Goal: Information Seeking & Learning: Find specific fact

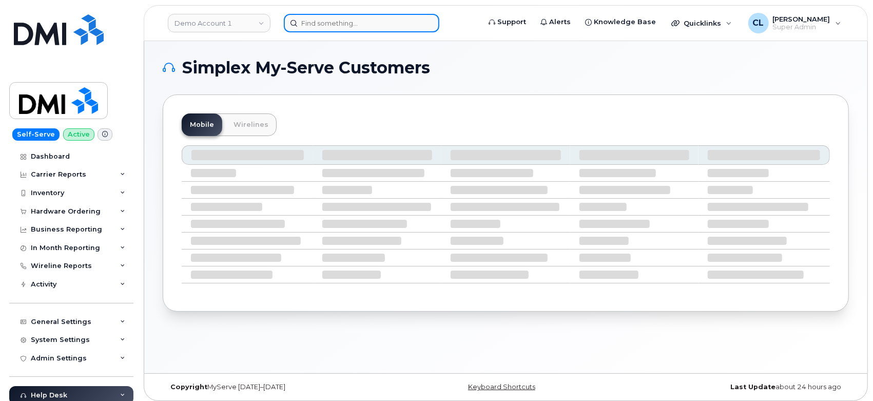
click at [329, 24] on input at bounding box center [362, 23] width 156 height 18
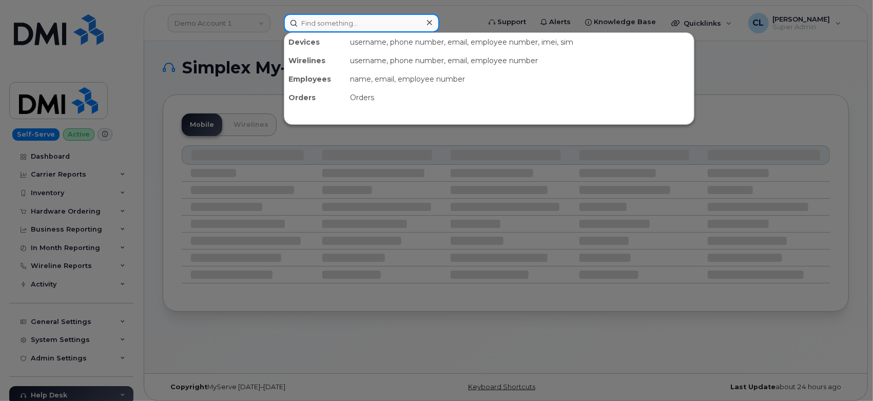
paste input "330.212.6042"
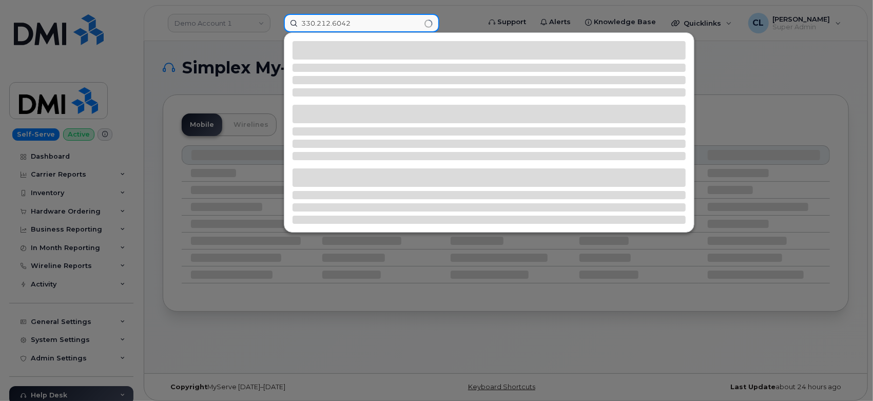
type input "330.212.6042"
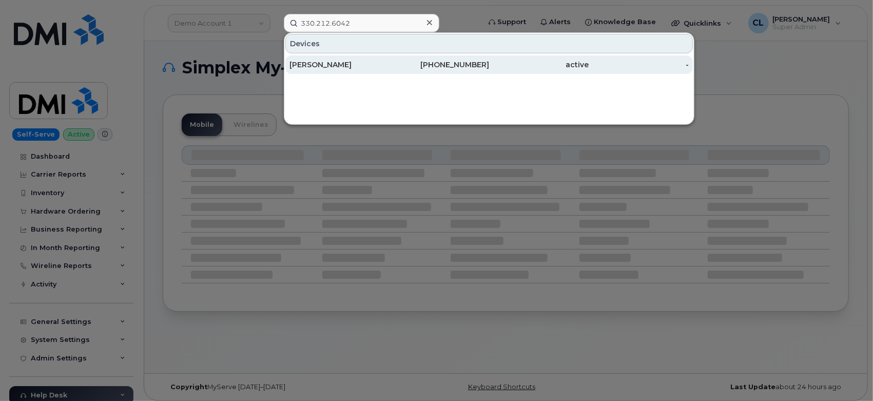
click at [329, 64] on div "[PERSON_NAME]" at bounding box center [340, 65] width 100 height 10
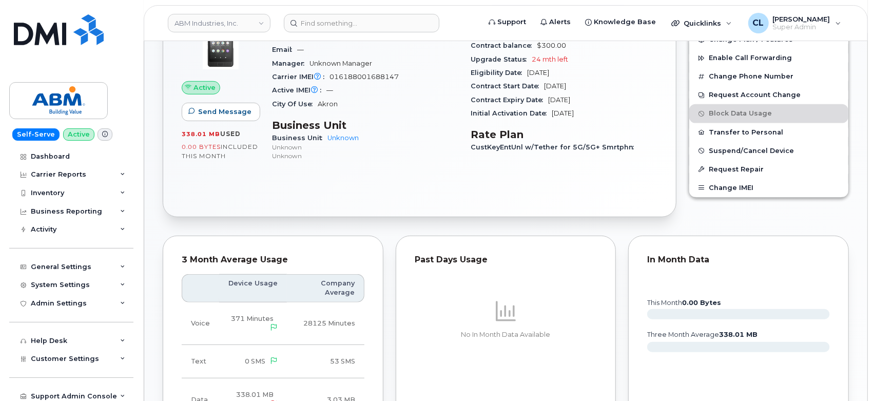
scroll to position [171, 0]
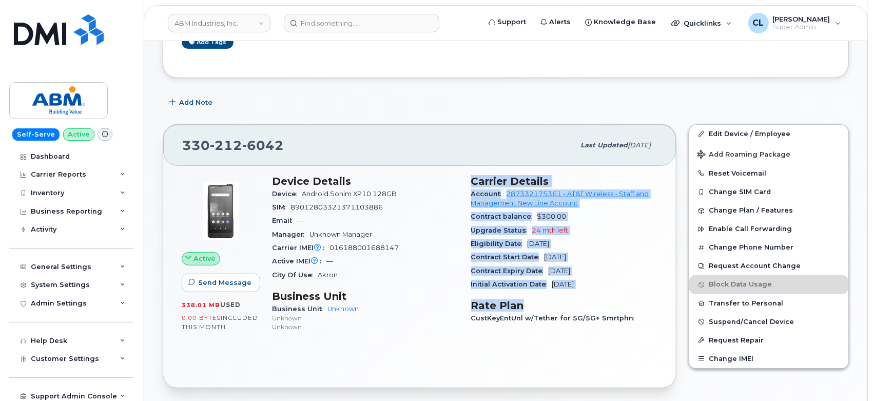
drag, startPoint x: 471, startPoint y: 180, endPoint x: 584, endPoint y: 287, distance: 155.4
click at [580, 294] on div "Carrier Details Account 287332175361 - AT&T Wireless - Staff and Management New…" at bounding box center [564, 258] width 199 height 179
click at [548, 290] on div "Initial Activation Date Sep 17, 2024" at bounding box center [564, 284] width 187 height 13
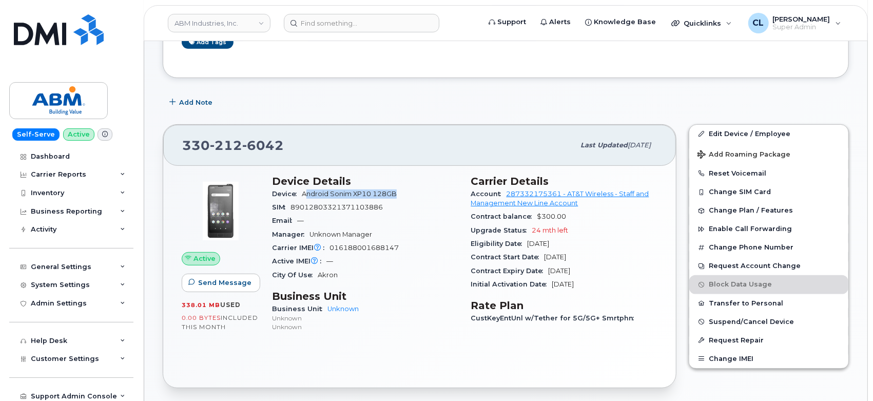
drag, startPoint x: 393, startPoint y: 188, endPoint x: 307, endPoint y: 194, distance: 86.4
click at [307, 194] on div "Device Android Sonim XP10 128GB" at bounding box center [365, 193] width 187 height 13
drag, startPoint x: 470, startPoint y: 214, endPoint x: 579, endPoint y: 218, distance: 109.4
click at [579, 218] on div "Carrier Details Account 287332175361 - AT&T Wireless - Staff and Management New…" at bounding box center [564, 258] width 199 height 179
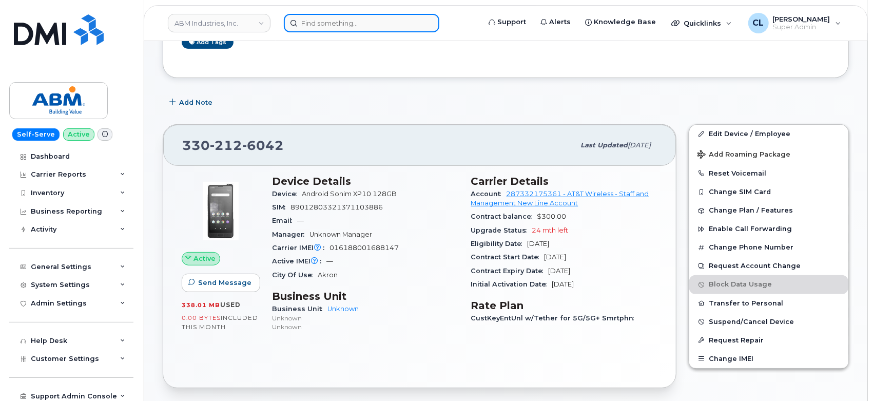
click at [345, 25] on input at bounding box center [362, 23] width 156 height 18
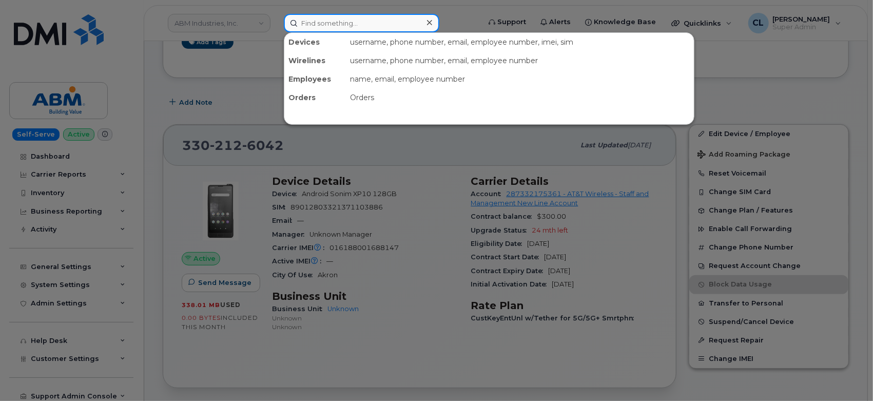
paste input "4806863495"
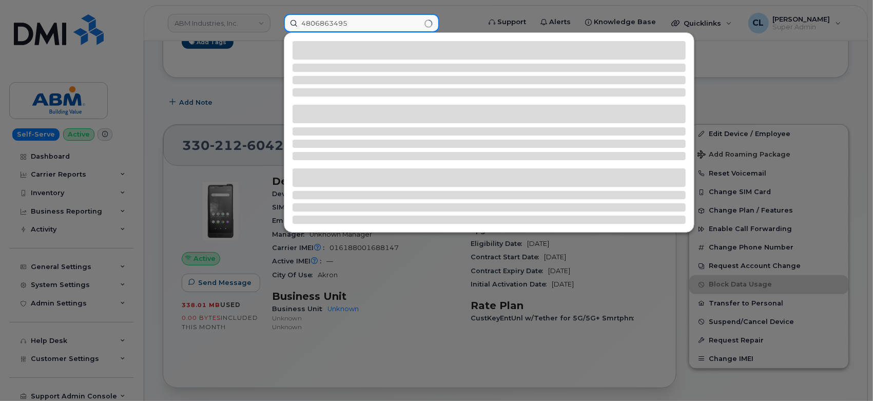
type input "4806863495"
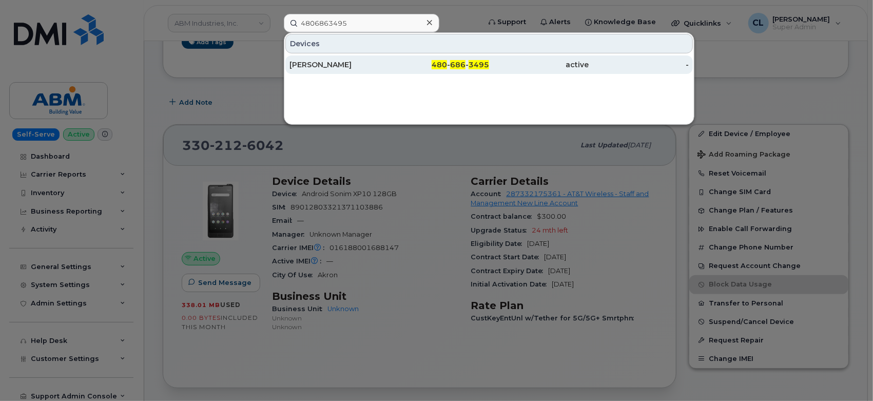
click at [370, 61] on div "ROSA CASTILLO" at bounding box center [340, 65] width 100 height 10
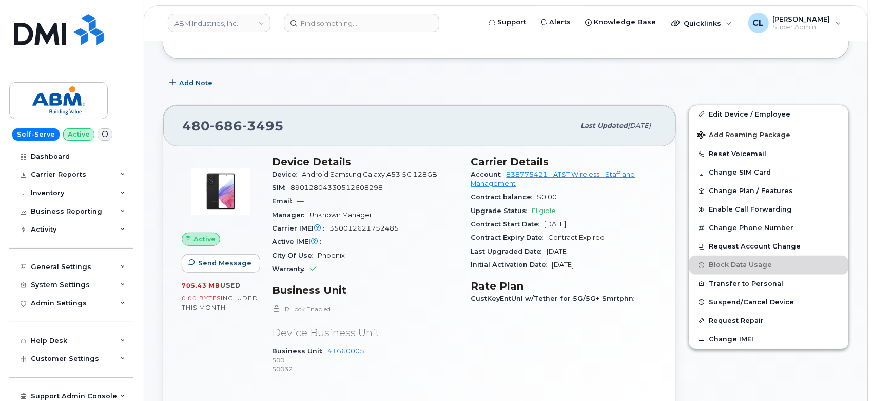
scroll to position [285, 0]
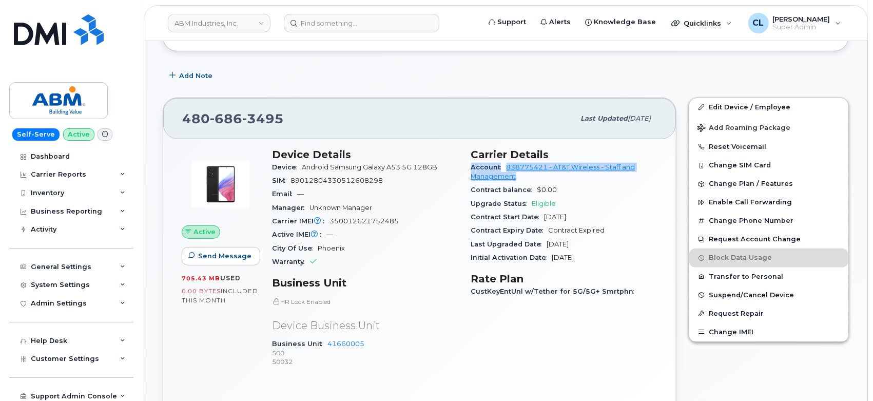
drag, startPoint x: 486, startPoint y: 171, endPoint x: 542, endPoint y: 181, distance: 56.4
click at [542, 181] on div "Account 838775421 - AT&T Wireless - Staff and Management" at bounding box center [564, 172] width 187 height 23
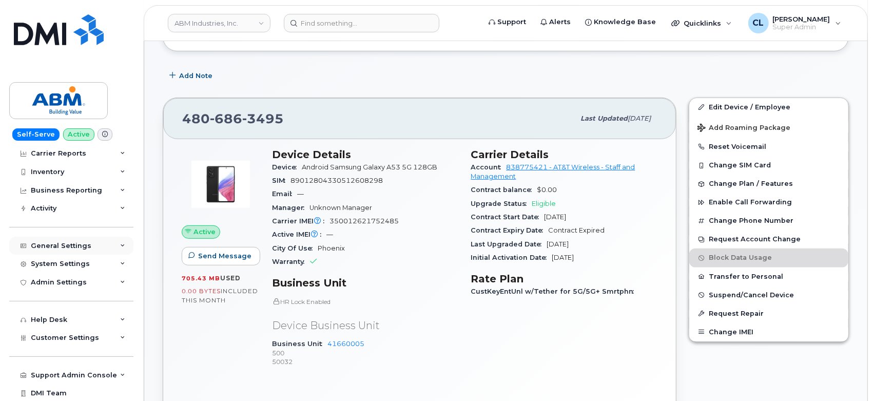
scroll to position [40, 0]
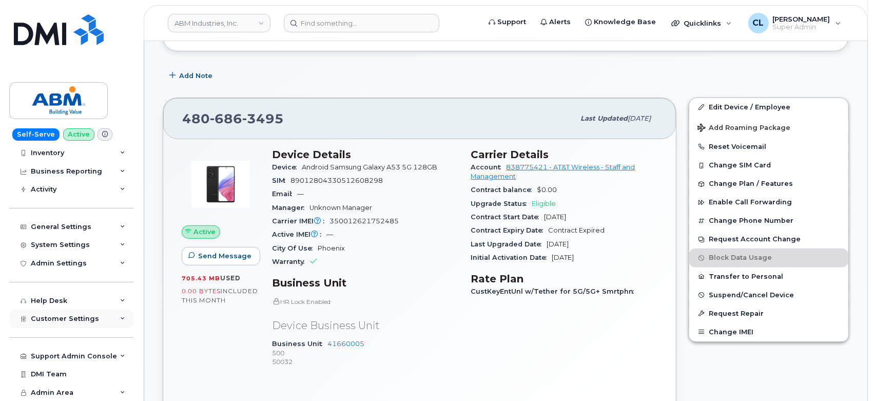
click at [121, 315] on div "Customer Settings" at bounding box center [71, 319] width 124 height 18
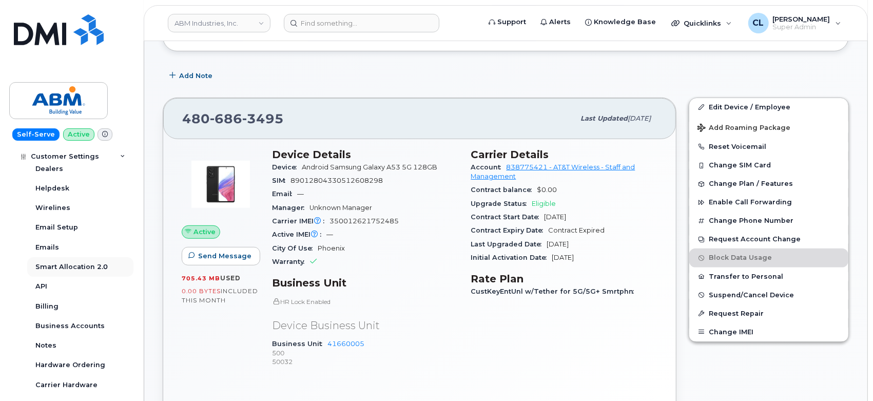
scroll to position [325, 0]
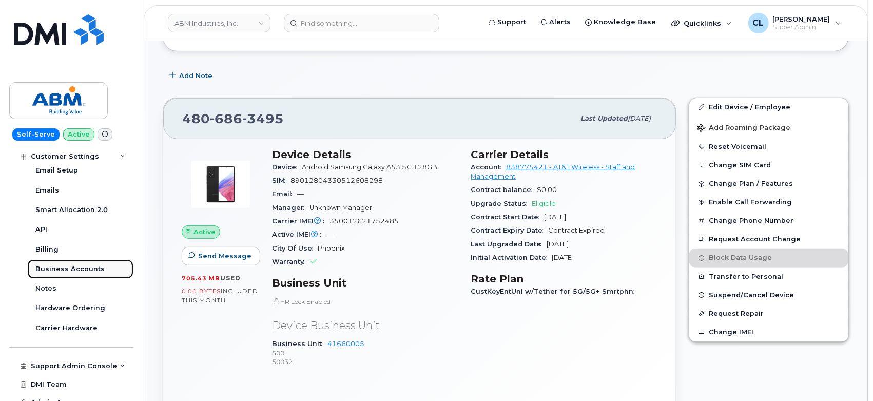
click at [65, 271] on div "Business Accounts" at bounding box center [69, 268] width 69 height 9
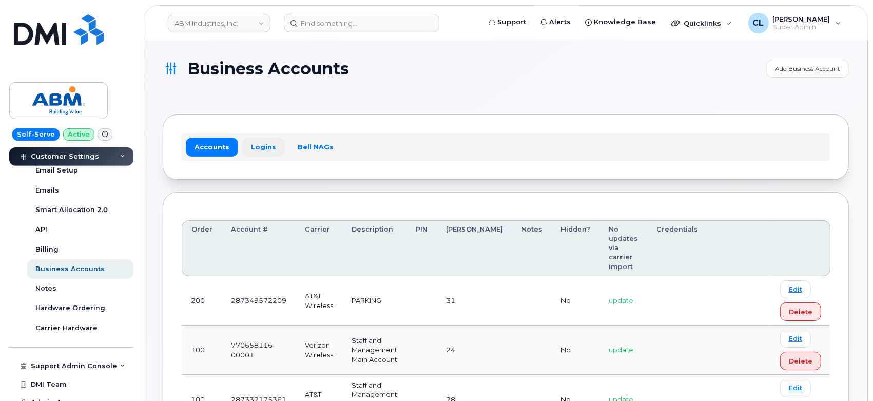
click at [259, 145] on link "Logins" at bounding box center [263, 147] width 43 height 18
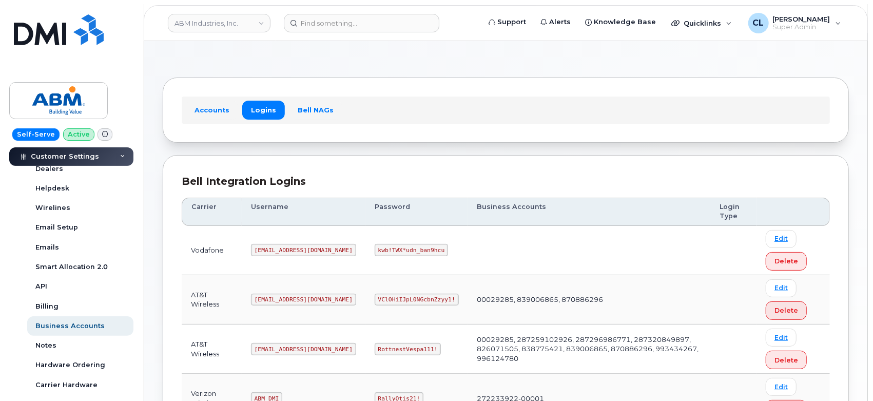
scroll to position [57, 0]
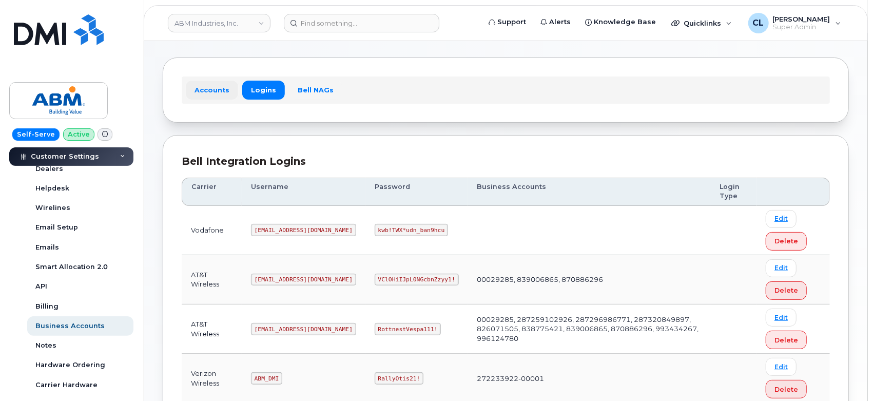
click at [224, 82] on link "Accounts" at bounding box center [212, 90] width 52 height 18
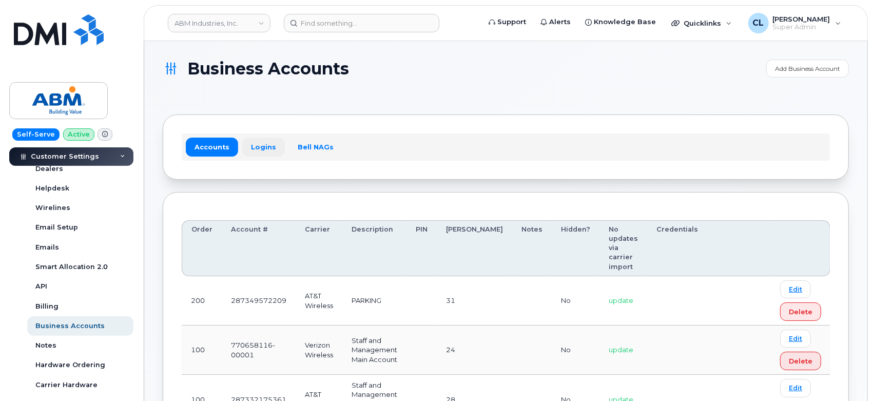
click at [256, 148] on link "Logins" at bounding box center [263, 147] width 43 height 18
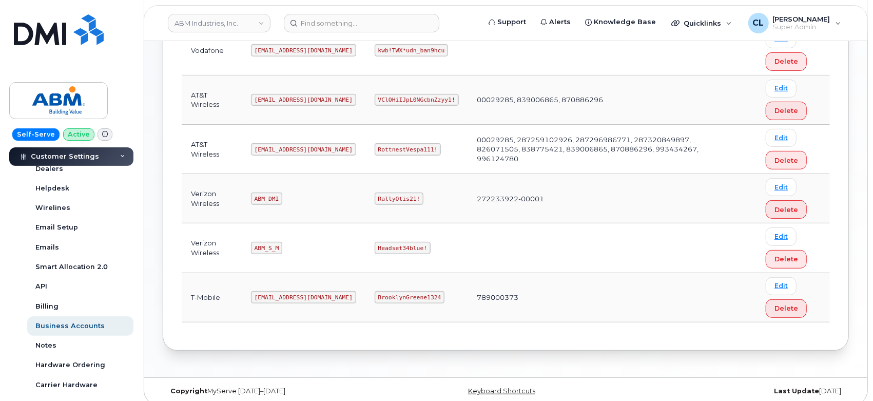
scroll to position [244, 0]
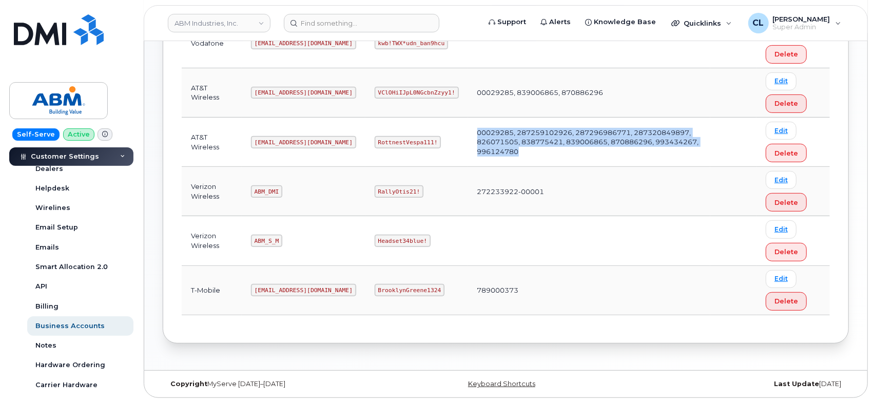
drag, startPoint x: 624, startPoint y: 151, endPoint x: 423, endPoint y: 134, distance: 202.0
click at [423, 134] on tr "AT&T Wireless abm@dminc.com RottnestVespa111! 00029285, 287259102926, 287296986…" at bounding box center [506, 142] width 649 height 49
click at [537, 151] on td "00029285, 287259102926, 287296986771, 287320849897, 826071505, 838775421, 83900…" at bounding box center [589, 142] width 242 height 49
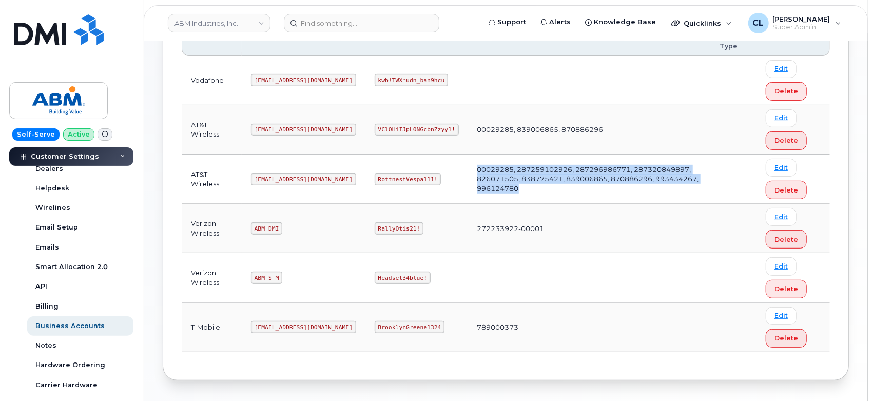
scroll to position [187, 0]
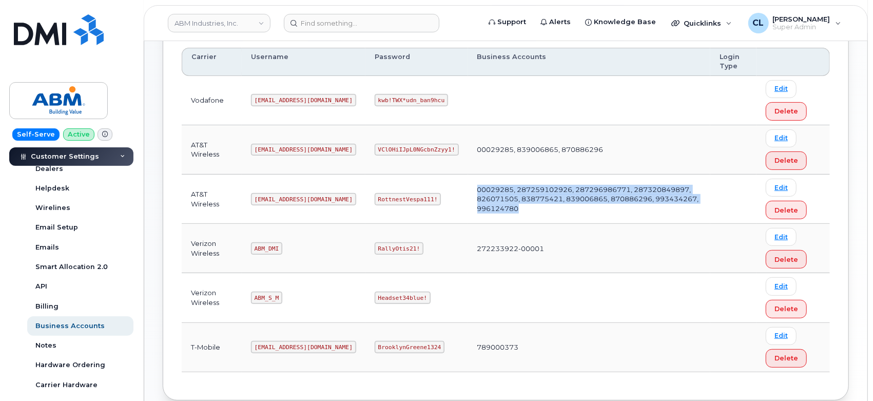
click at [479, 205] on td "00029285, 287259102926, 287296986771, 287320849897, 826071505, 838775421, 83900…" at bounding box center [589, 199] width 242 height 49
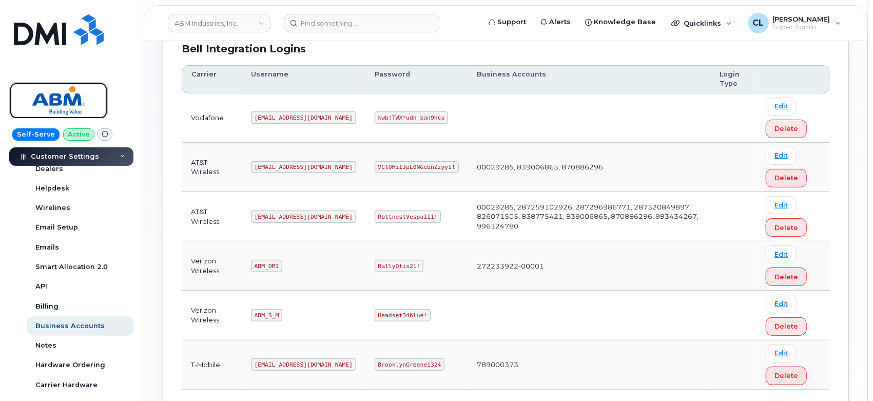
scroll to position [171, 0]
drag, startPoint x: 432, startPoint y: 220, endPoint x: 449, endPoint y: 220, distance: 17.0
click at [468, 220] on td "00029285, 287259102926, 287296986771, 287320849897, 826071505, 838775421, 83900…" at bounding box center [589, 214] width 242 height 49
drag, startPoint x: 478, startPoint y: 208, endPoint x: 520, endPoint y: 204, distance: 42.8
click at [520, 204] on td "00029285, 287259102926, 287296986771, 287320849897, 826071505, 838775421, 83900…" at bounding box center [589, 214] width 242 height 49
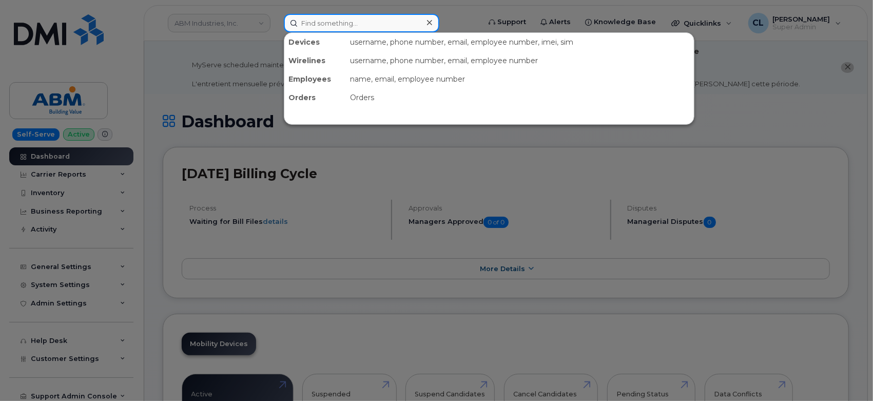
click at [313, 25] on input at bounding box center [362, 23] width 156 height 18
click at [366, 20] on input at bounding box center [362, 23] width 156 height 18
paste input "4806863495"
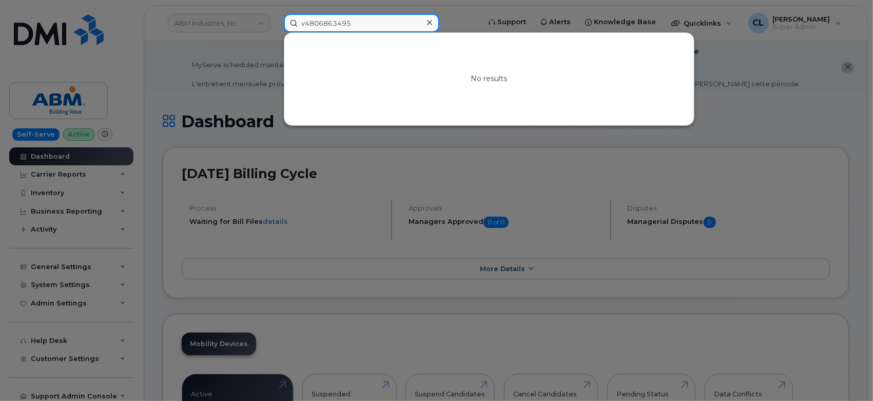
paste input
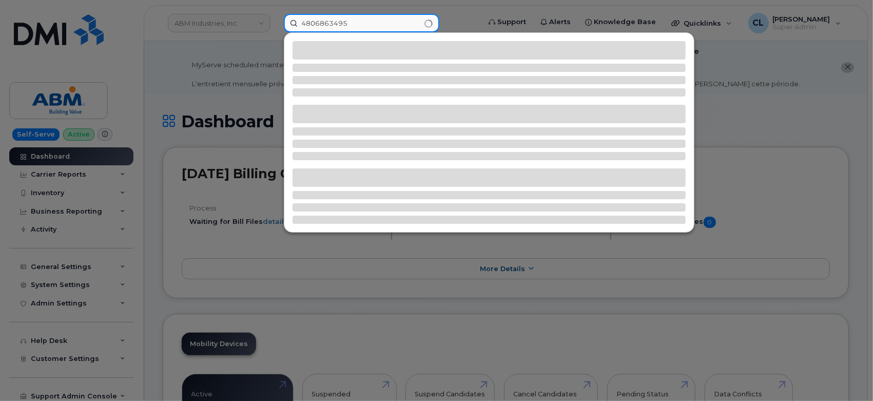
type input "4806863495"
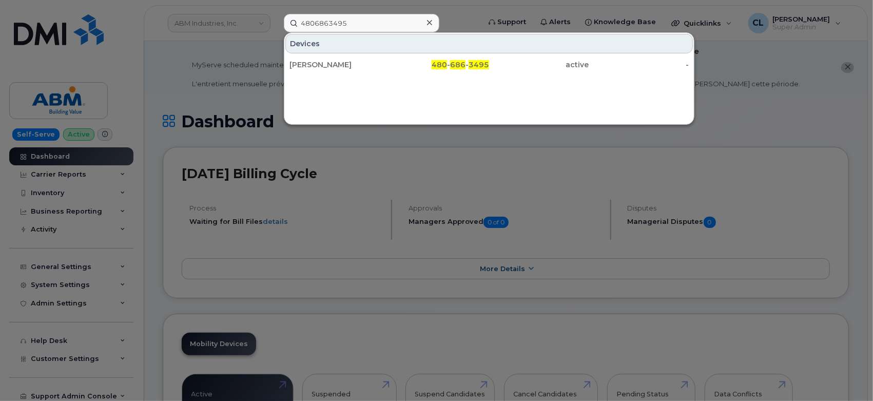
click at [374, 74] on div "[PERSON_NAME] 480 - 686 - 3495 active -" at bounding box center [489, 64] width 410 height 21
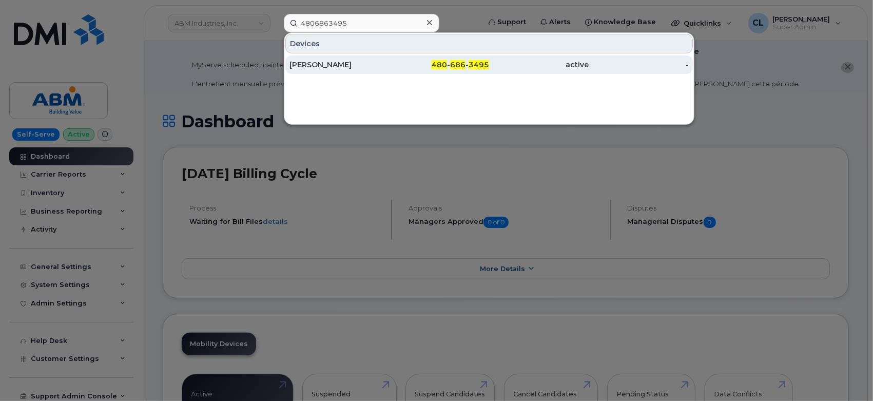
click at [364, 67] on div "[PERSON_NAME]" at bounding box center [340, 65] width 100 height 10
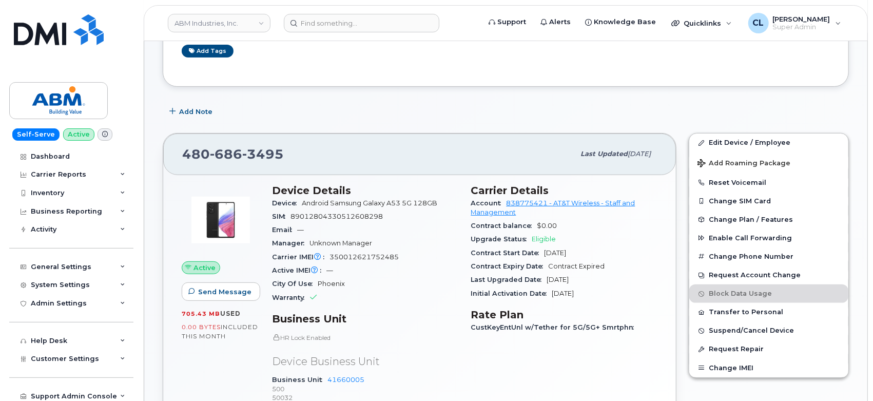
scroll to position [258, 0]
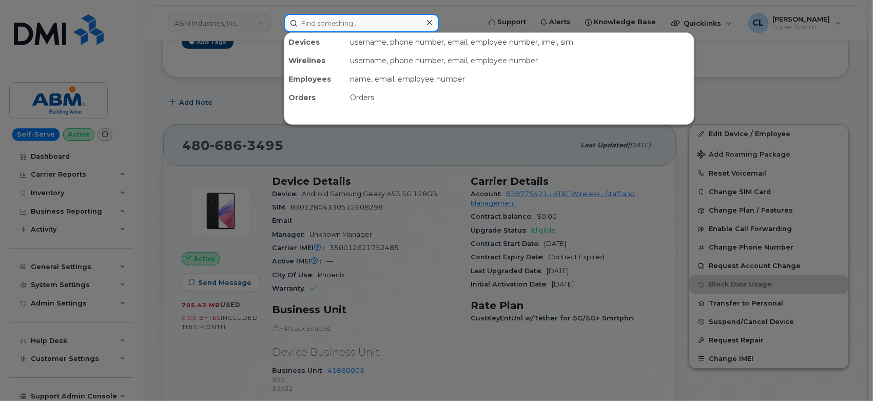
click at [339, 19] on input at bounding box center [362, 23] width 156 height 18
paste input "6503518157"
type input "6503518157"
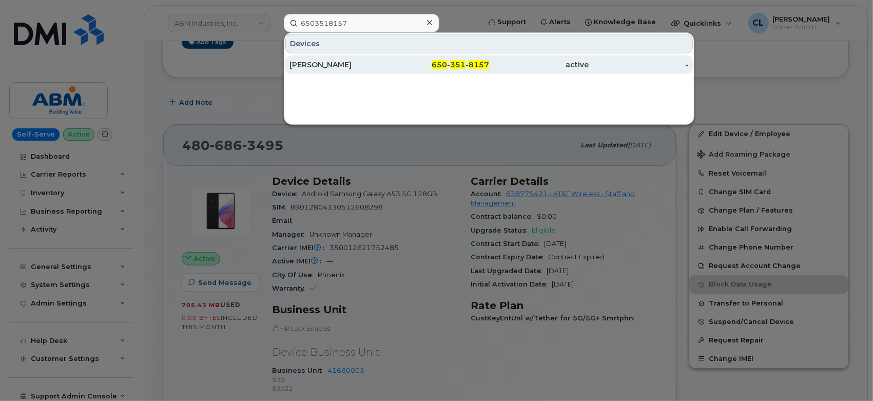
click at [377, 72] on div "Diva Mohamad" at bounding box center [340, 64] width 100 height 18
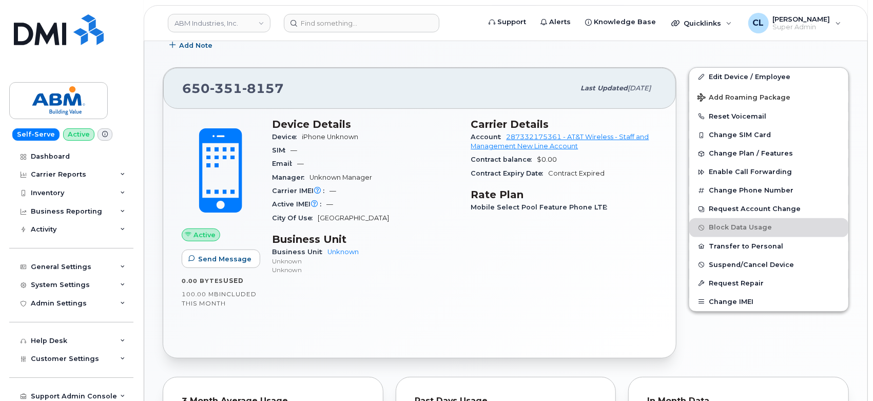
scroll to position [219, 0]
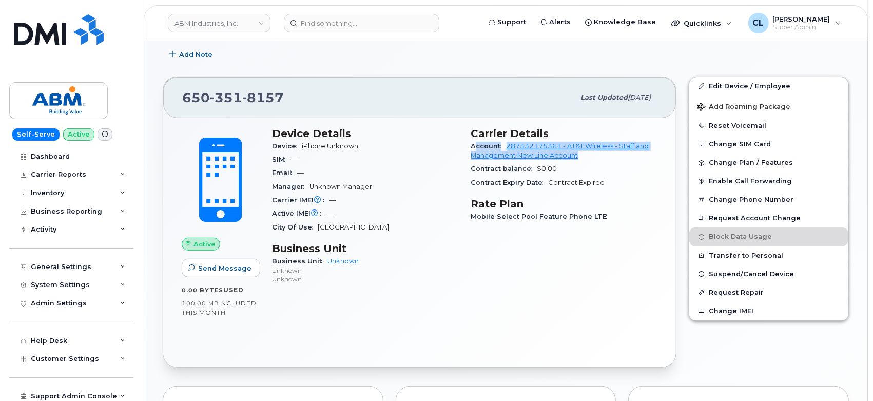
drag, startPoint x: 596, startPoint y: 159, endPoint x: 476, endPoint y: 143, distance: 121.3
click at [476, 143] on div "Account 287332175361 - AT&T Wireless - Staff and Management New Line Account" at bounding box center [564, 151] width 187 height 23
click at [414, 184] on div "Manager Unknown Manager" at bounding box center [365, 186] width 187 height 13
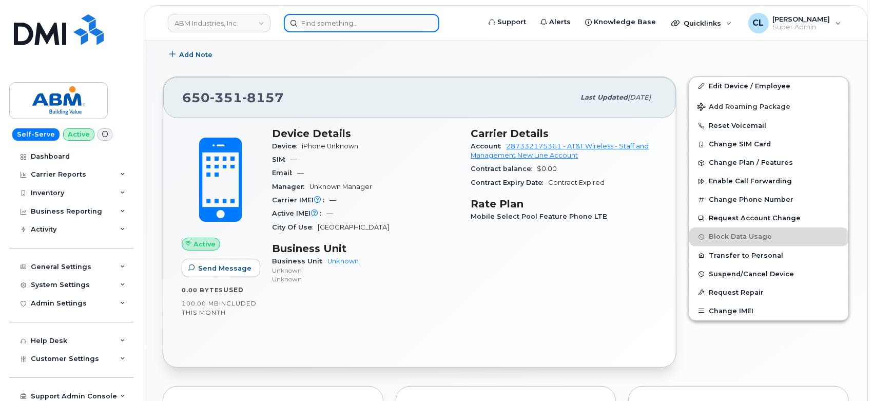
click at [345, 23] on input at bounding box center [362, 23] width 156 height 18
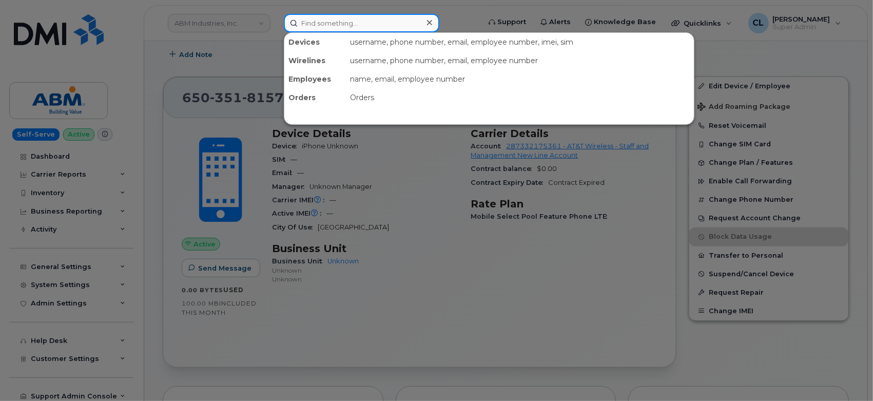
paste input "2064846457"
type input "2064846457"
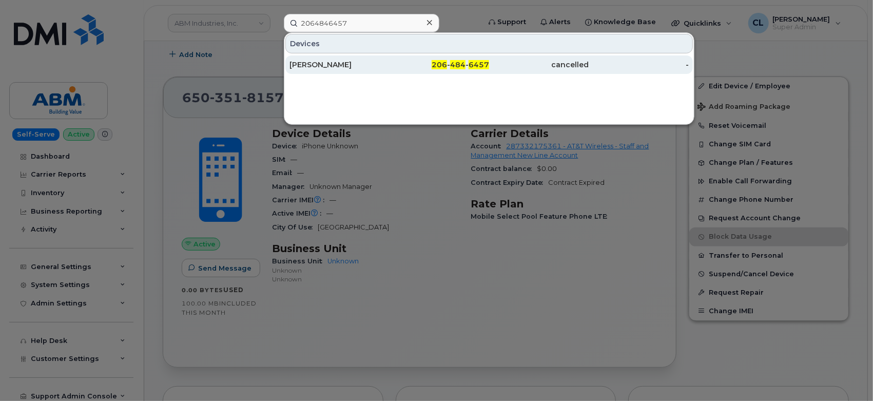
click at [374, 67] on div "[PERSON_NAME]" at bounding box center [340, 65] width 100 height 10
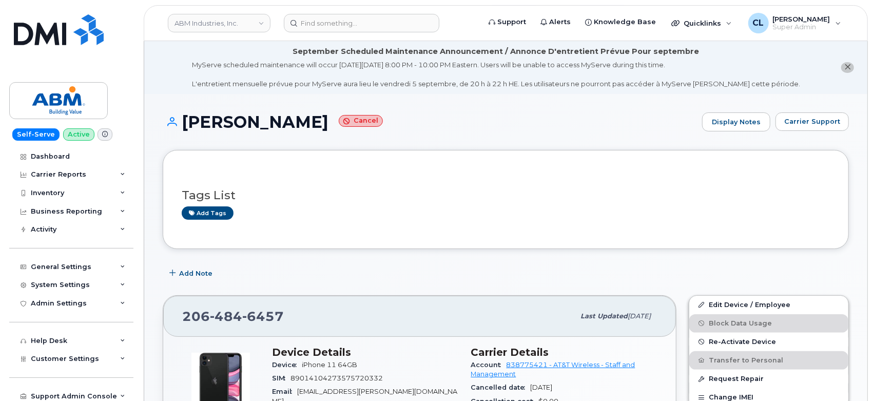
scroll to position [228, 0]
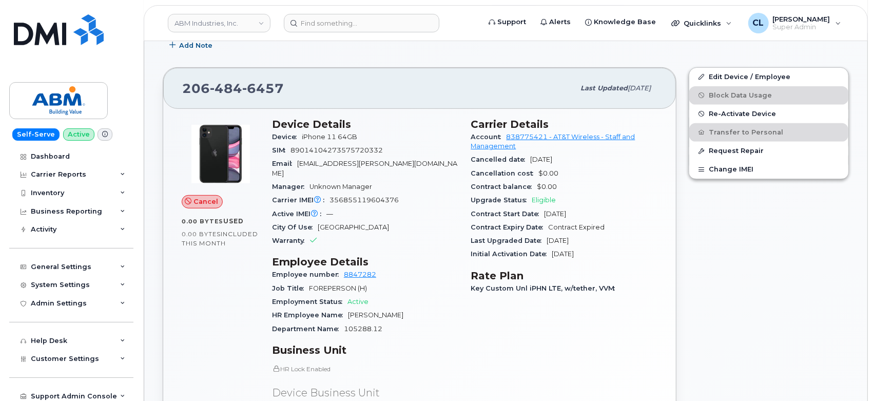
click at [188, 66] on div "206 484 6457 Last updated Aug 04, 2025 Cancel 0.00 Bytes  used 0.00 Bytes  incl…" at bounding box center [420, 278] width 526 height 435
drag, startPoint x: 579, startPoint y: 161, endPoint x: 470, endPoint y: 160, distance: 108.9
click at [470, 160] on div "Carrier Details Account 838775421 - AT&T Wireless - Staff and Management Cancel…" at bounding box center [564, 281] width 199 height 338
click at [576, 159] on div "Cancelled date Jul 10, 2025" at bounding box center [564, 159] width 187 height 13
click at [571, 160] on div "Cancelled date Jul 10, 2025" at bounding box center [564, 159] width 187 height 13
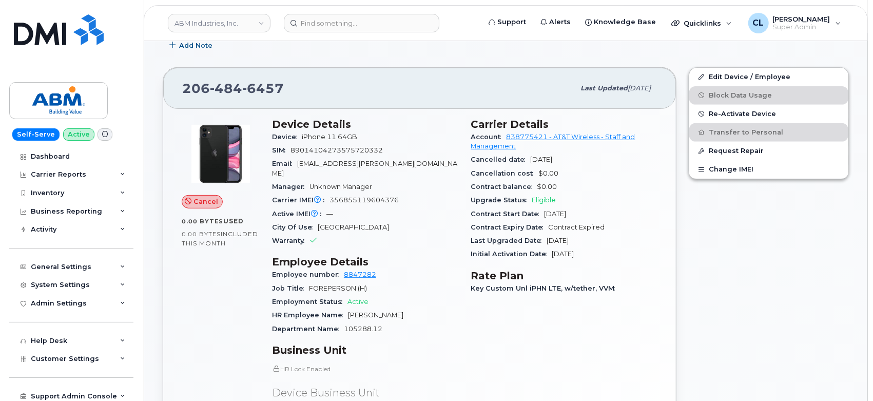
drag, startPoint x: 571, startPoint y: 159, endPoint x: 470, endPoint y: 161, distance: 101.7
click at [470, 161] on div "Carrier Details Account 838775421 - AT&T Wireless - Staff and Management Cancel…" at bounding box center [564, 281] width 199 height 338
click at [553, 157] on span "Jul 10, 2025" at bounding box center [542, 160] width 22 height 8
click at [356, 22] on input at bounding box center [362, 23] width 156 height 18
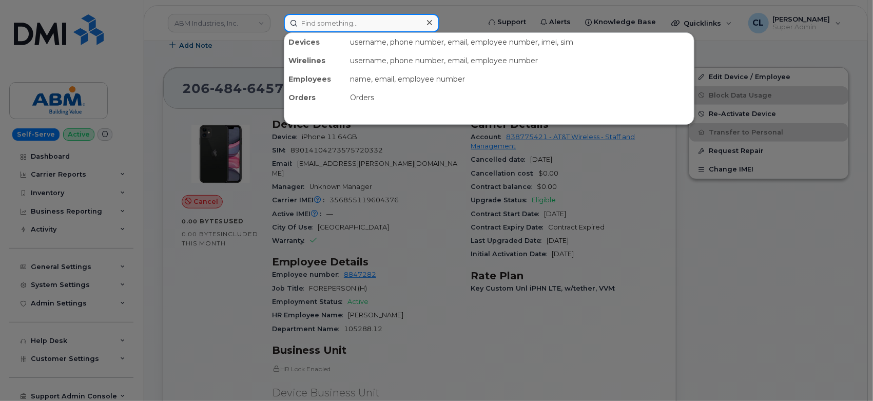
paste input "8052569952"
type input "8052569952"
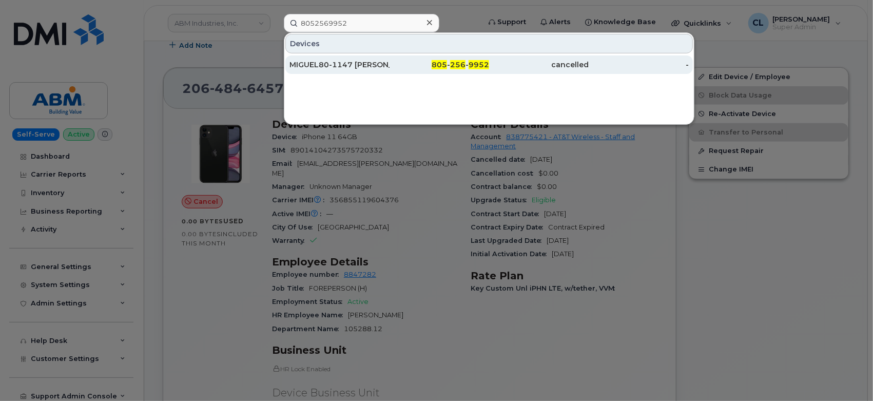
click at [361, 67] on div "MIGUEL80-1147 ROMERO" at bounding box center [340, 65] width 100 height 10
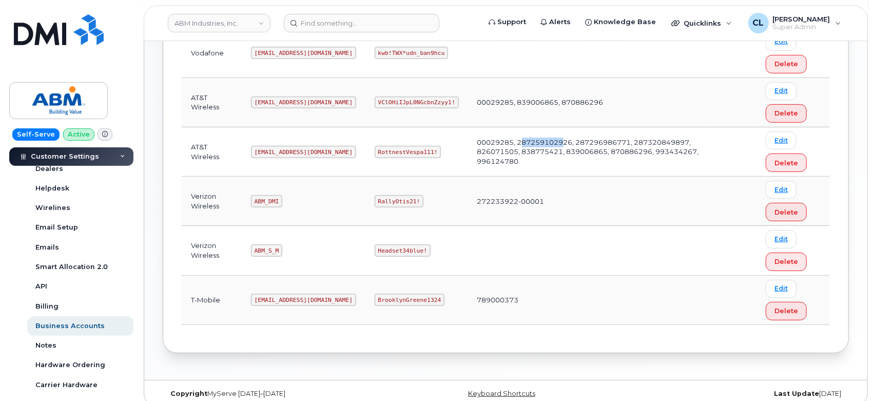
scroll to position [244, 0]
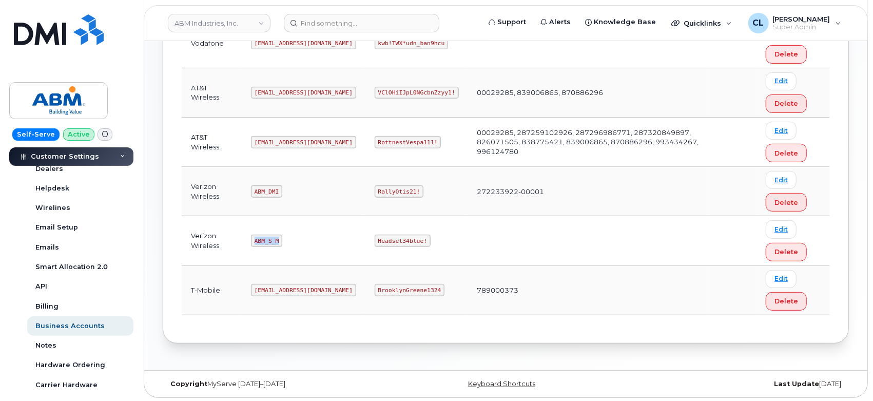
drag, startPoint x: 279, startPoint y: 241, endPoint x: 254, endPoint y: 240, distance: 24.7
click at [254, 240] on code "ABM_S_M" at bounding box center [266, 241] width 31 height 12
copy code "ABM_S_M"
drag, startPoint x: 387, startPoint y: 242, endPoint x: 342, endPoint y: 242, distance: 44.7
click at [375, 242] on code "Headset34blue!" at bounding box center [403, 241] width 56 height 12
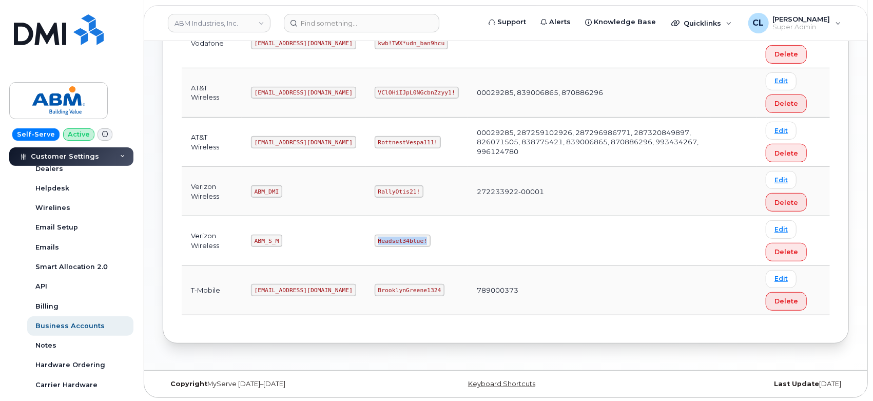
copy code "Headset34blue!"
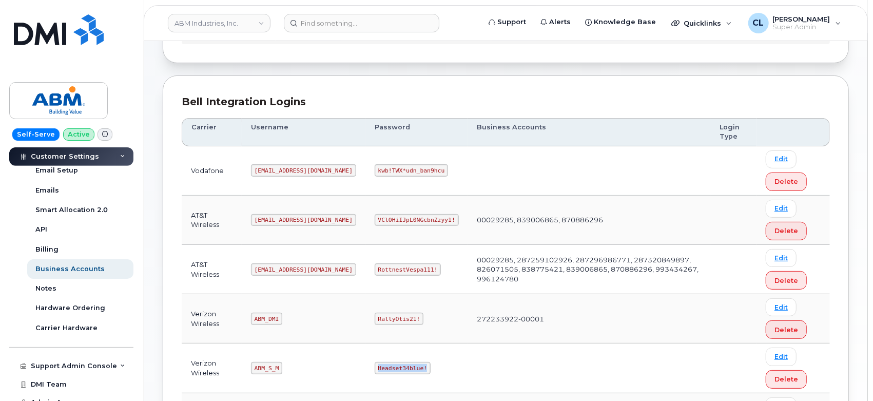
scroll to position [73, 0]
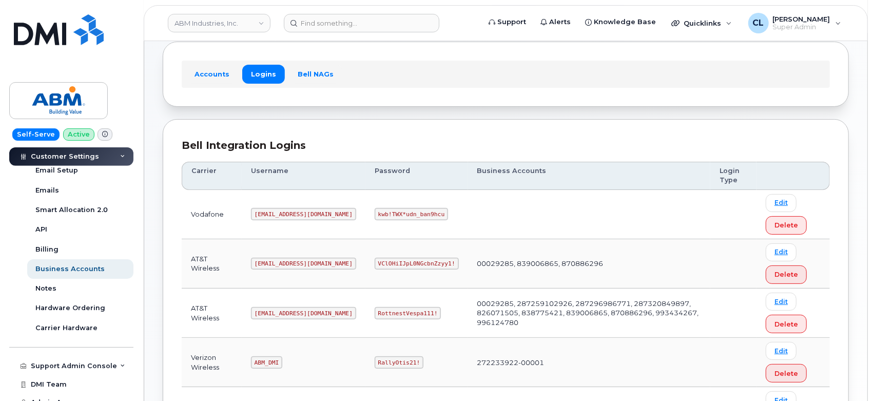
click at [158, 87] on div "Carrier Logins Add Carrier Login Accounts Logins Bell NAGs Bell Integration Log…" at bounding box center [505, 254] width 723 height 573
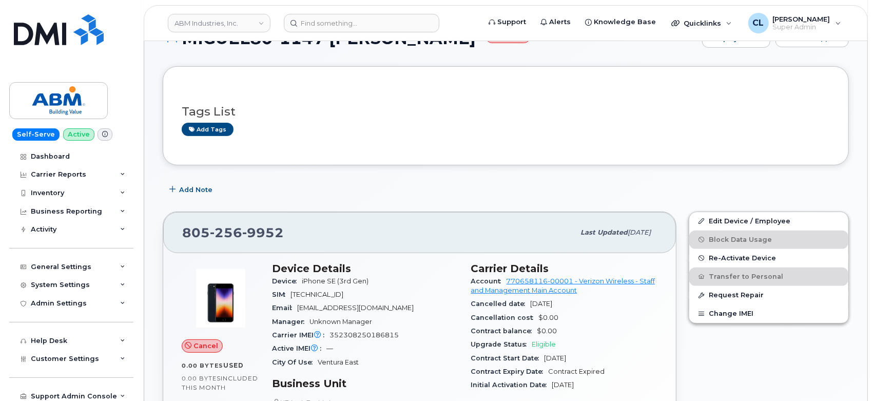
scroll to position [258, 0]
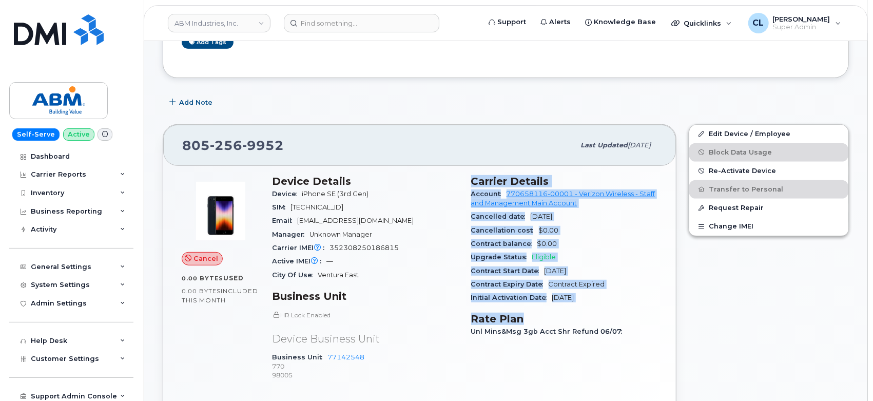
drag, startPoint x: 472, startPoint y: 180, endPoint x: 593, endPoint y: 307, distance: 175.1
click at [593, 307] on div "Carrier Details Account 770658116-00001 - Verizon Wireless - Staff and Manageme…" at bounding box center [564, 282] width 199 height 227
copy div "Carrier Details Account 770658116-00001 - Verizon Wireless - Staff and Manageme…"
click at [605, 222] on div "Cancelled date [DATE]" at bounding box center [564, 216] width 187 height 13
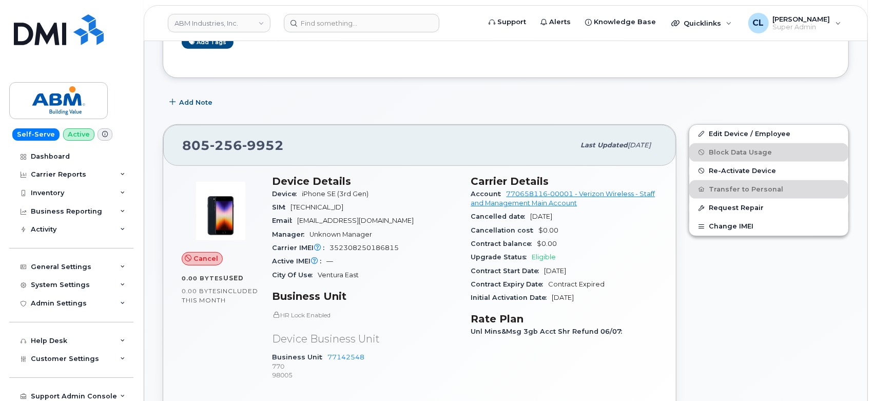
drag, startPoint x: 584, startPoint y: 215, endPoint x: 530, endPoint y: 218, distance: 54.5
click at [530, 218] on div "Cancelled date [DATE]" at bounding box center [564, 216] width 187 height 13
click at [364, 21] on input at bounding box center [362, 23] width 156 height 18
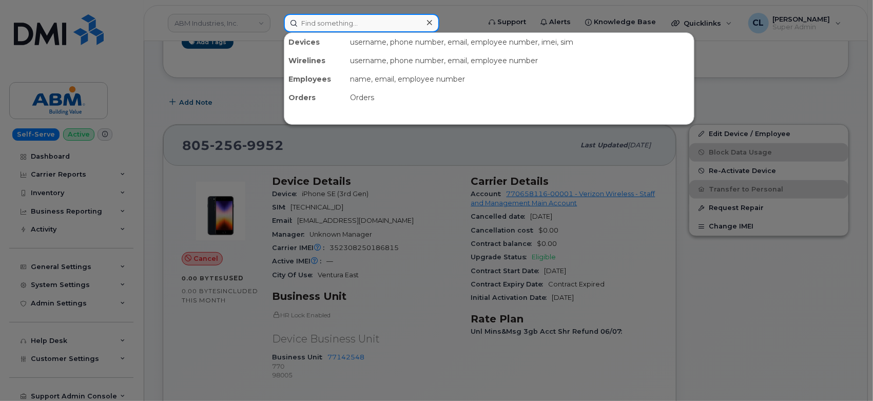
paste input "2066010002"
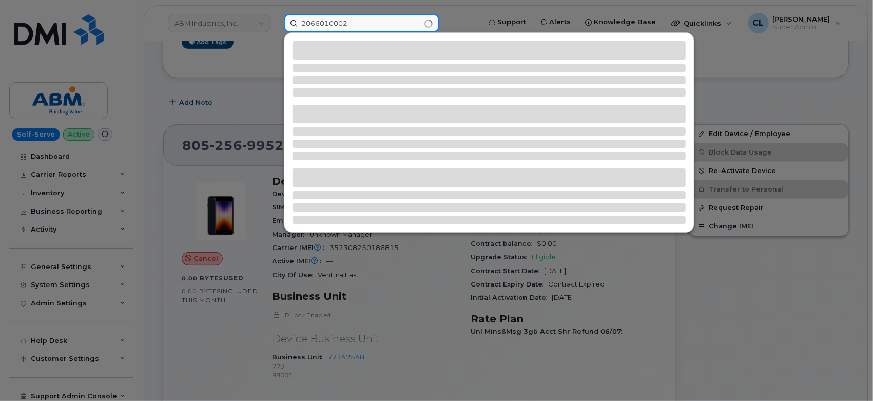
type input "2066010002"
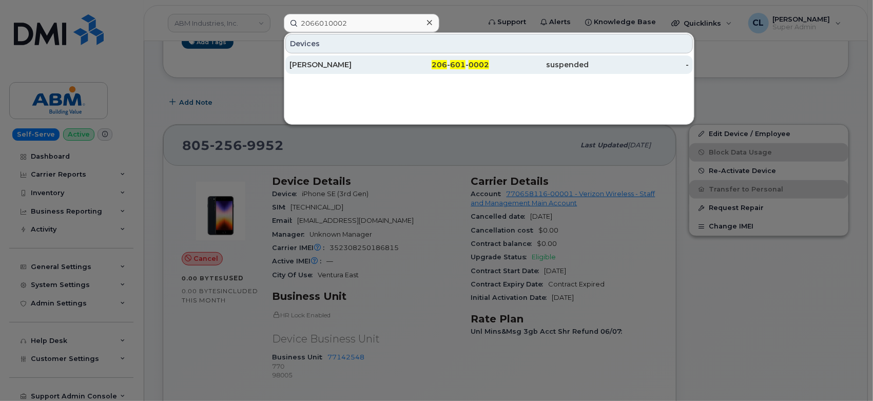
click at [375, 62] on div "[PERSON_NAME]" at bounding box center [340, 65] width 100 height 10
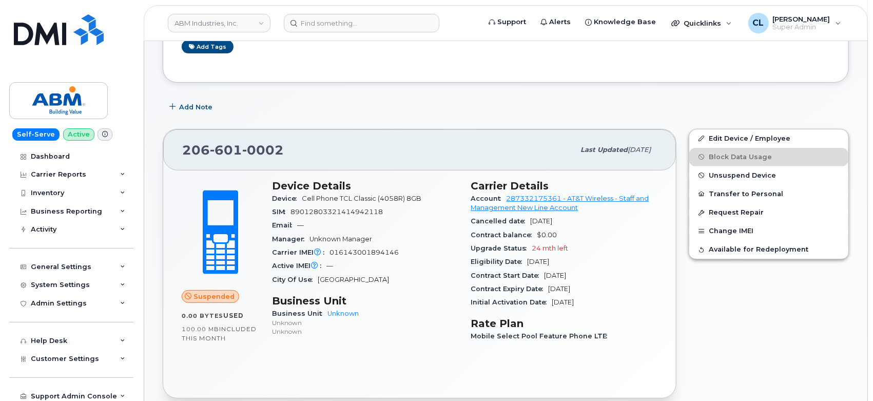
scroll to position [228, 0]
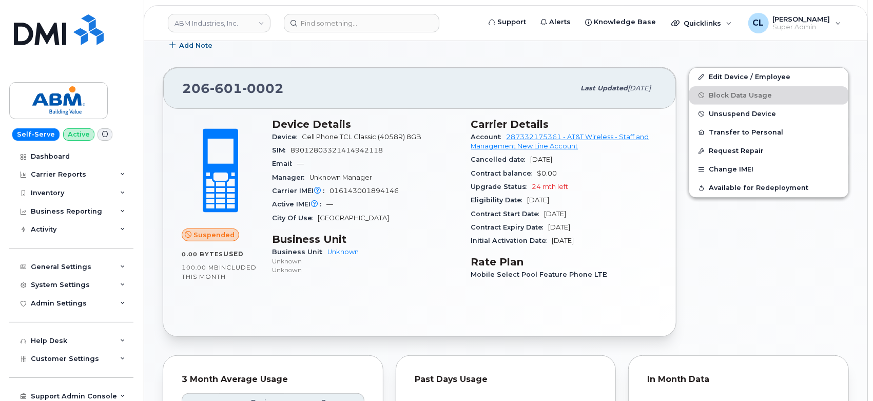
drag, startPoint x: 485, startPoint y: 129, endPoint x: 590, endPoint y: 204, distance: 129.2
click at [590, 204] on section "Carrier Details Account 287332175361 - AT&T Wireless - Staff and Management New…" at bounding box center [564, 183] width 187 height 130
copy section "Carrier Details Account 287332175361 - AT&T Wireless - Staff and Management New…"
click at [331, 29] on input at bounding box center [362, 23] width 156 height 18
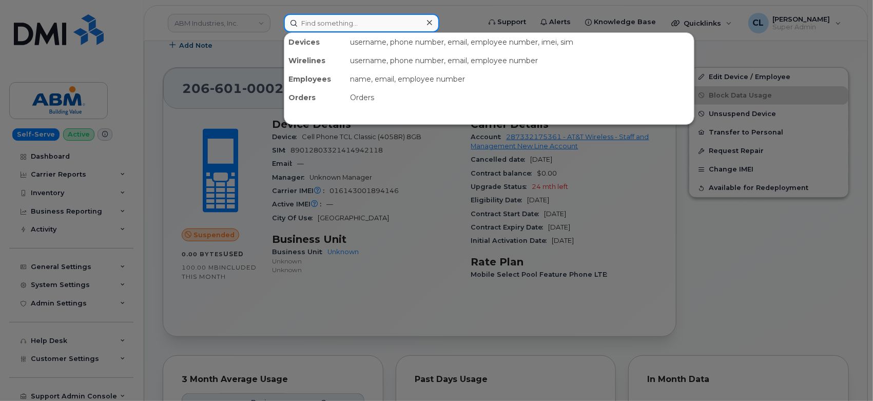
paste input "2067072609"
type input "2067072609"
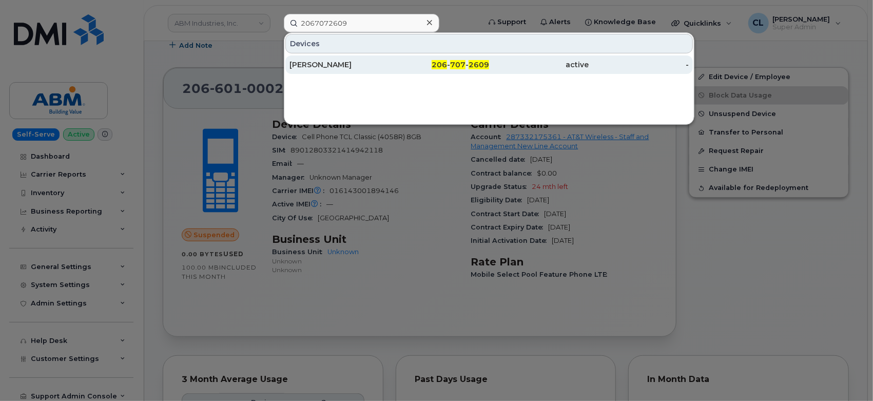
click at [414, 67] on div "206 - 707 - 2609" at bounding box center [440, 65] width 100 height 10
